Goal: Task Accomplishment & Management: Manage account settings

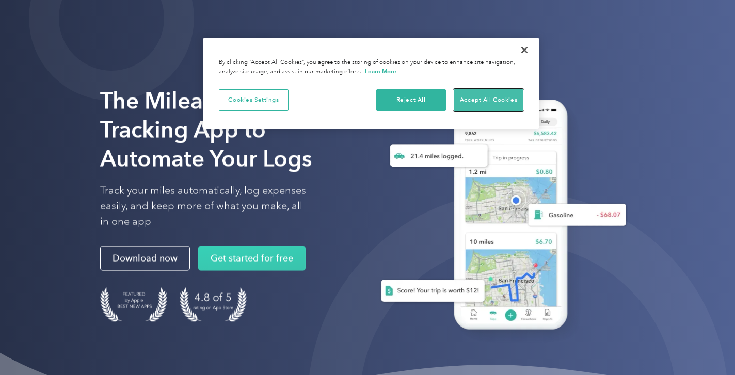
click at [471, 95] on button "Accept All Cookies" at bounding box center [489, 100] width 70 height 22
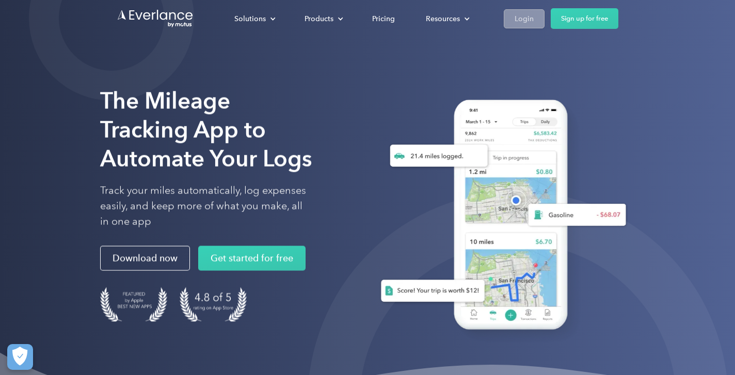
click at [526, 20] on div "Login" at bounding box center [523, 18] width 19 height 13
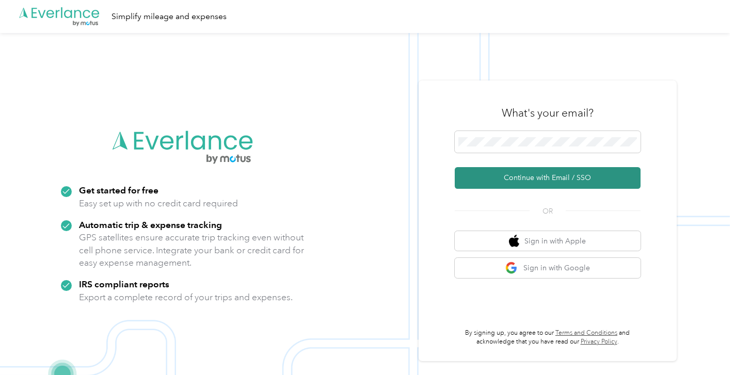
click at [501, 183] on button "Continue with Email / SSO" at bounding box center [548, 178] width 186 height 22
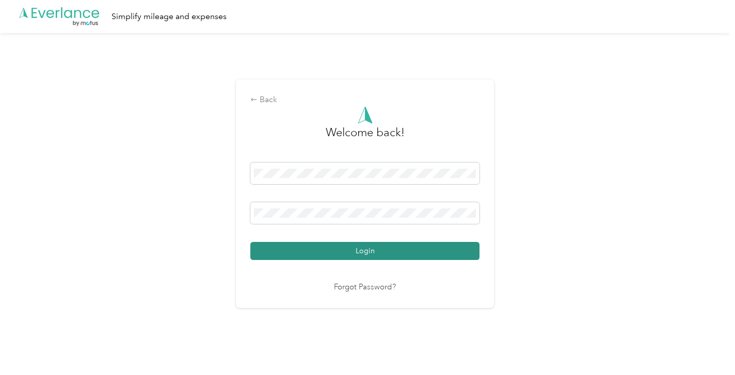
click at [366, 247] on button "Login" at bounding box center [364, 251] width 229 height 18
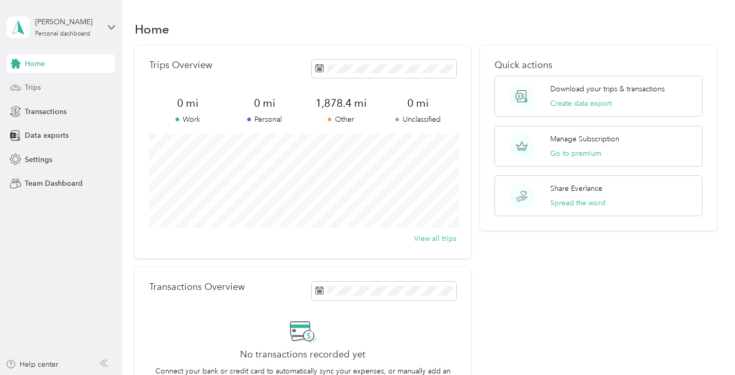
click at [33, 89] on span "Trips" at bounding box center [33, 87] width 16 height 11
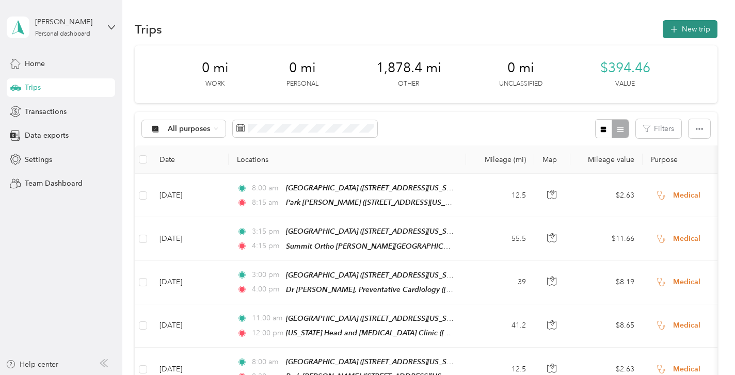
click at [696, 29] on button "New trip" at bounding box center [690, 29] width 55 height 18
click at [696, 375] on div at bounding box center [365, 375] width 730 height 0
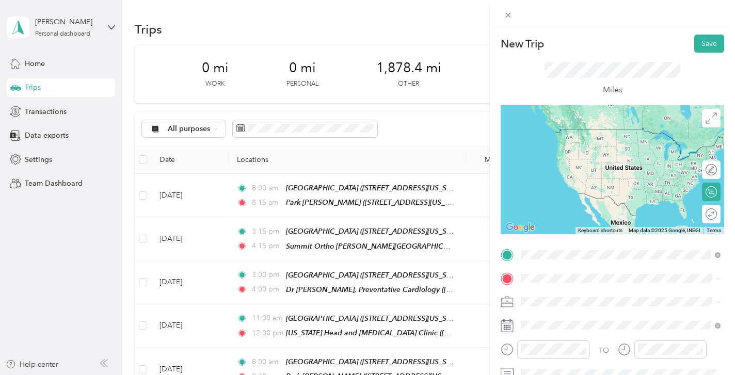
click at [575, 150] on div "[GEOGRAPHIC_DATA] [STREET_ADDRESS][US_STATE][US_STATE]" at bounding box center [610, 139] width 141 height 22
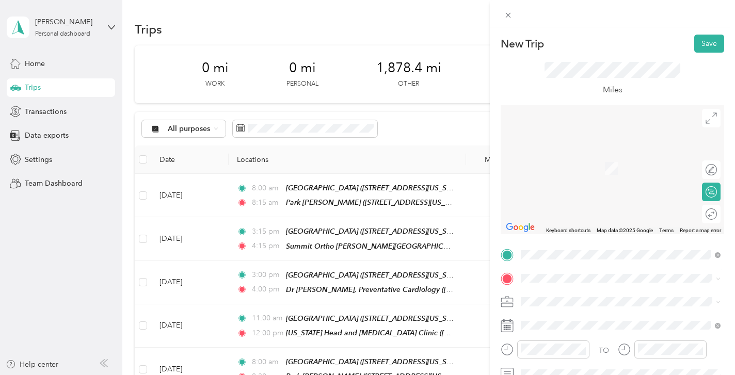
click at [583, 205] on div "Rayus [MEDICAL_DATA] [GEOGRAPHIC_DATA] [STREET_ADDRESS][US_STATE]" at bounding box center [621, 195] width 162 height 22
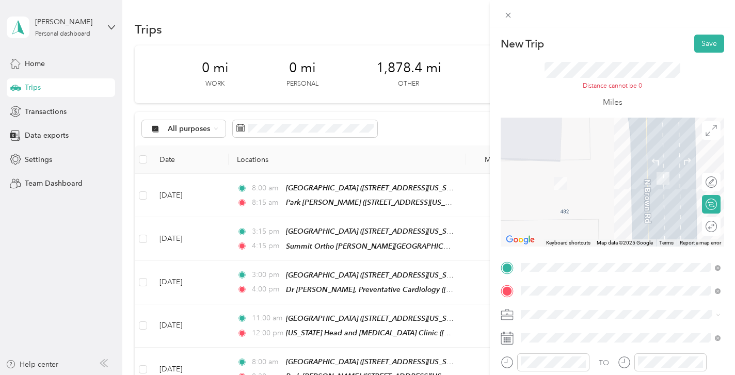
click at [543, 259] on span "Medical" at bounding box center [536, 256] width 25 height 9
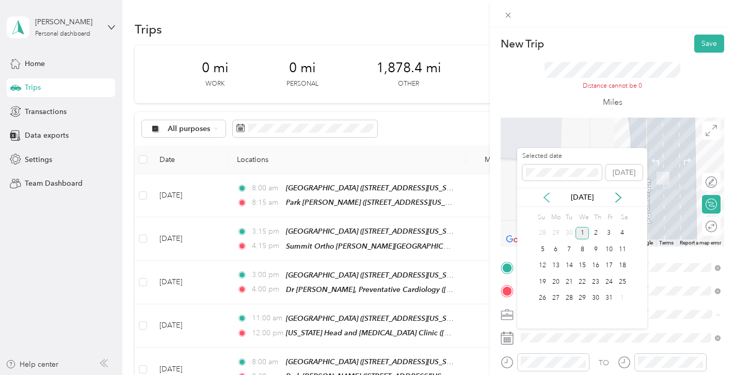
click at [547, 202] on icon at bounding box center [546, 197] width 10 height 10
click at [584, 277] on div "24" at bounding box center [581, 282] width 13 height 13
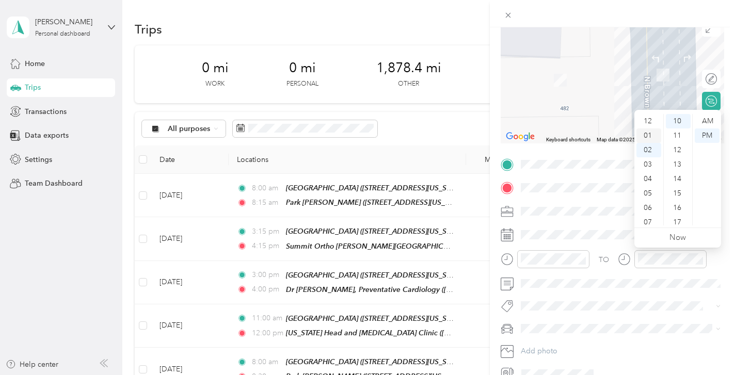
click at [649, 134] on div "01" at bounding box center [648, 135] width 25 height 14
click at [653, 117] on div "01" at bounding box center [648, 121] width 25 height 14
click at [704, 133] on div "PM" at bounding box center [707, 135] width 25 height 14
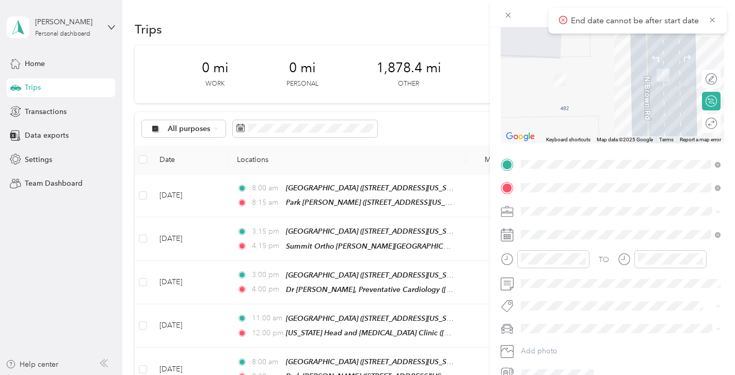
click at [620, 217] on span at bounding box center [620, 211] width 207 height 17
click at [533, 137] on div "01" at bounding box center [531, 135] width 25 height 14
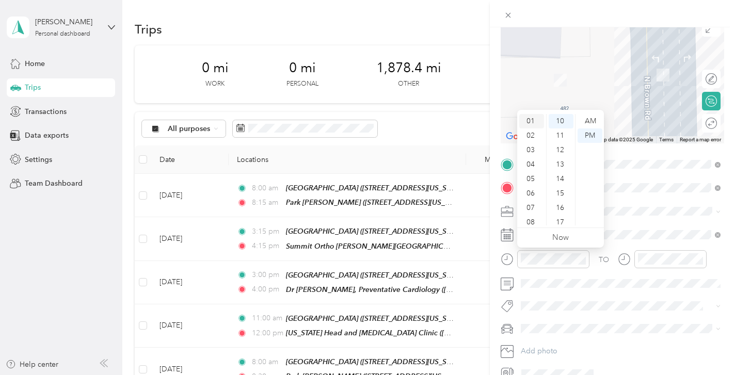
scroll to position [14, 0]
click at [591, 138] on div "PM" at bounding box center [589, 135] width 25 height 14
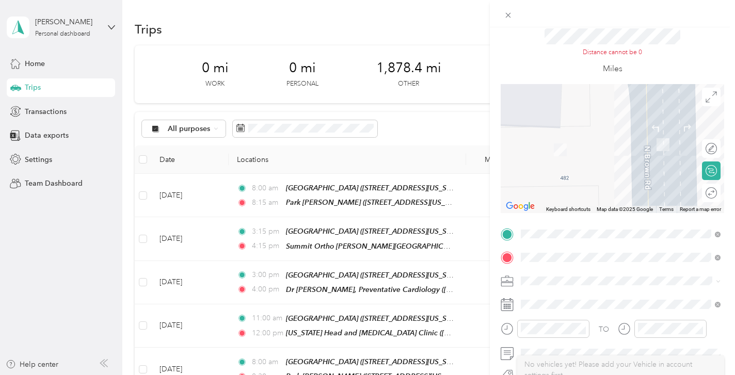
scroll to position [33, 0]
click at [713, 198] on div "Round trip" at bounding box center [688, 193] width 66 height 19
click at [706, 190] on div at bounding box center [706, 193] width 22 height 11
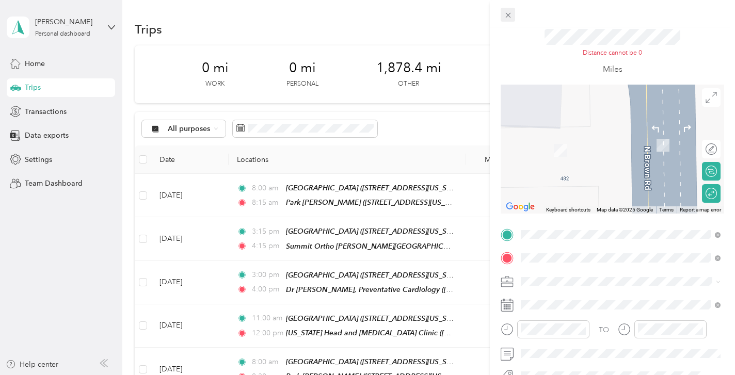
click at [506, 14] on icon at bounding box center [508, 15] width 9 height 9
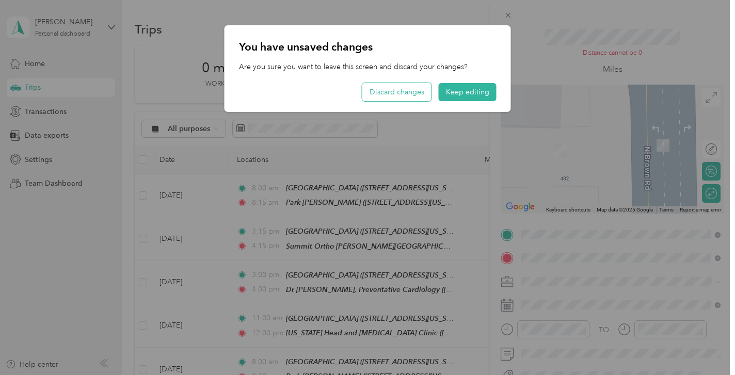
click at [409, 91] on button "Discard changes" at bounding box center [396, 92] width 69 height 18
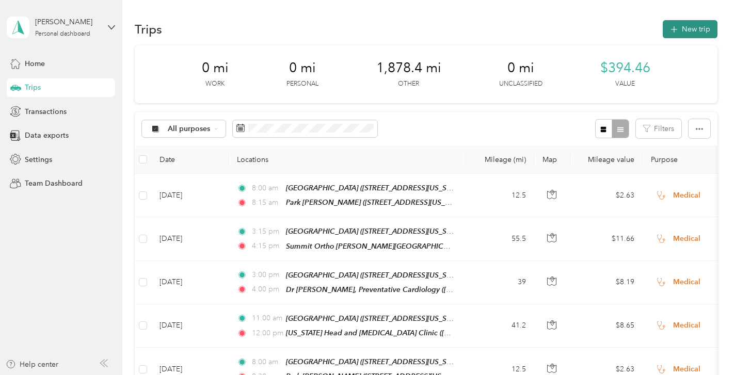
click at [692, 24] on button "New trip" at bounding box center [690, 29] width 55 height 18
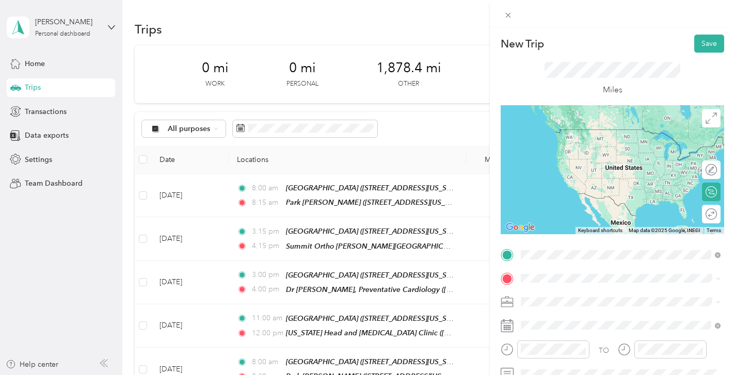
click at [583, 143] on span "[STREET_ADDRESS][US_STATE][US_STATE]" at bounding box center [610, 144] width 141 height 9
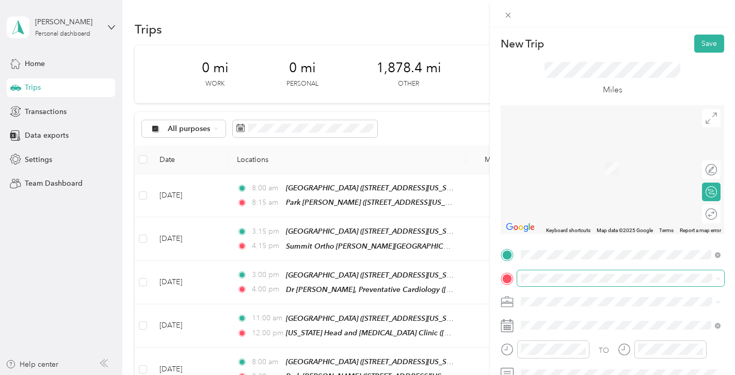
click at [544, 272] on span at bounding box center [620, 278] width 207 height 17
click at [577, 205] on span "[STREET_ADDRESS][US_STATE]" at bounding box center [591, 200] width 103 height 9
